Goal: Information Seeking & Learning: Learn about a topic

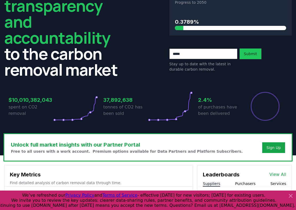
scroll to position [44, 0]
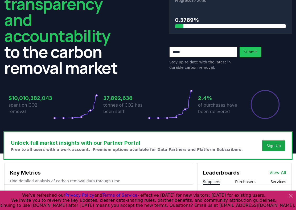
click at [182, 27] on div at bounding box center [127, 26] width 111 height 4
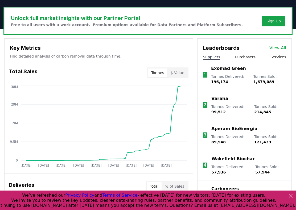
scroll to position [170, 0]
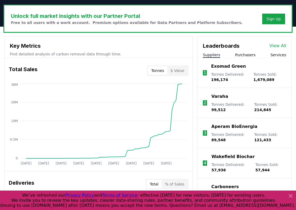
click at [220, 96] on p "Varaha" at bounding box center [219, 96] width 17 height 6
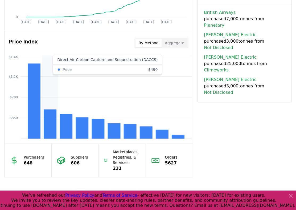
scroll to position [424, 0]
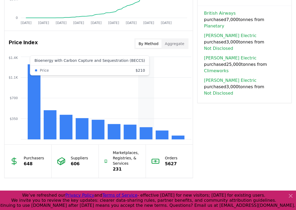
click at [144, 135] on rect at bounding box center [146, 133] width 13 height 12
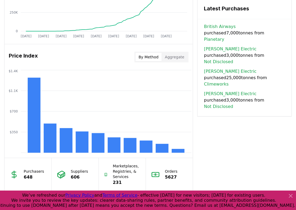
scroll to position [406, 0]
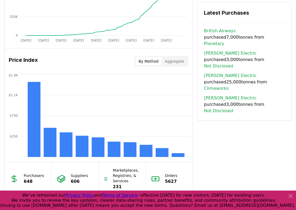
click at [176, 60] on button "Aggregate" at bounding box center [175, 61] width 26 height 9
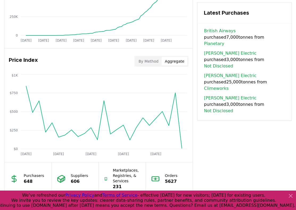
click at [153, 57] on button "By Method" at bounding box center [148, 61] width 26 height 9
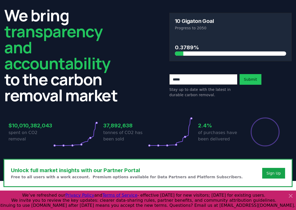
scroll to position [0, 0]
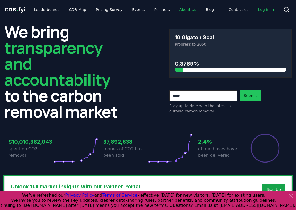
click at [183, 10] on link "About Us" at bounding box center [187, 10] width 25 height 10
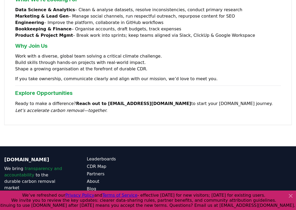
scroll to position [483, 0]
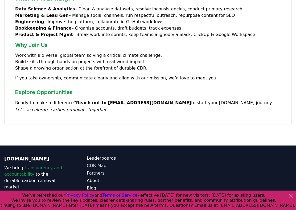
click at [94, 162] on link "CDR Map" at bounding box center [117, 165] width 61 height 6
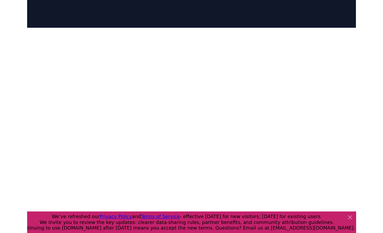
scroll to position [42, 0]
